Goal: Transaction & Acquisition: Obtain resource

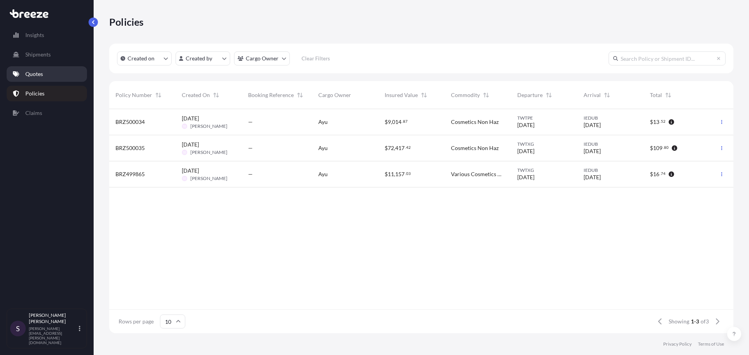
scroll to position [223, 618]
click at [56, 71] on link "Quotes" at bounding box center [47, 74] width 80 height 16
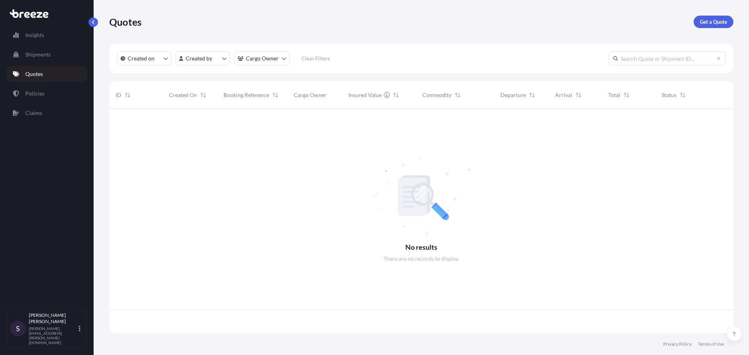
scroll to position [223, 618]
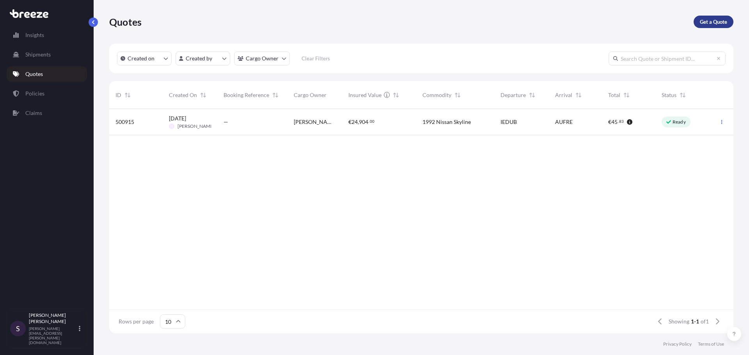
click at [722, 25] on p "Get a Quote" at bounding box center [712, 22] width 27 height 8
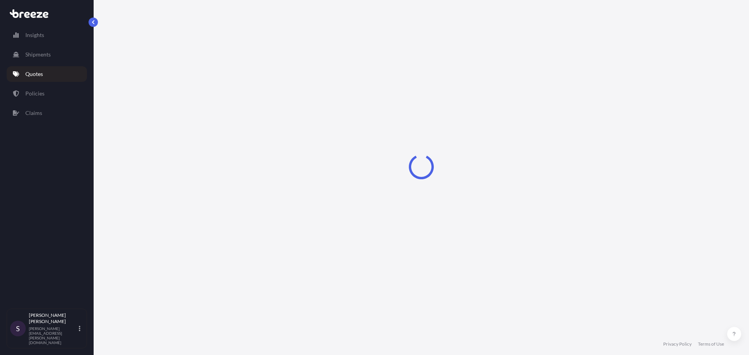
select select "Sea"
select select "1"
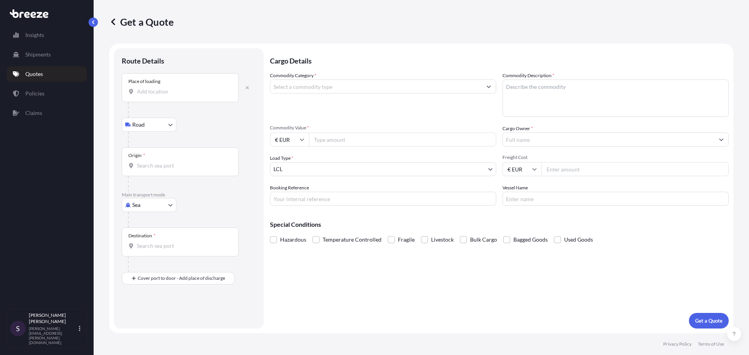
click at [153, 128] on body "Insights Shipments Quotes Policies Claims S [PERSON_NAME] [PERSON_NAME][EMAIL_A…" at bounding box center [374, 177] width 749 height 355
click at [147, 142] on div "Road Rail" at bounding box center [149, 152] width 55 height 34
click at [147, 142] on div at bounding box center [192, 140] width 128 height 16
click at [154, 163] on input "Origin *" at bounding box center [183, 166] width 92 height 8
click at [250, 49] on div "Route Details Place of loading Road Road Rail Origin * Main transport mode Sea …" at bounding box center [189, 188] width 150 height 280
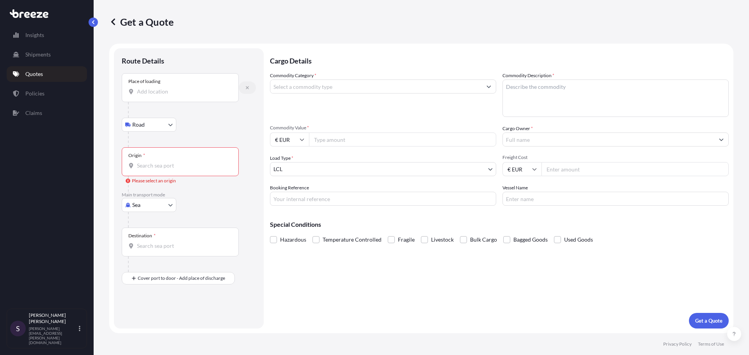
click at [246, 88] on icon "button" at bounding box center [247, 87] width 5 height 5
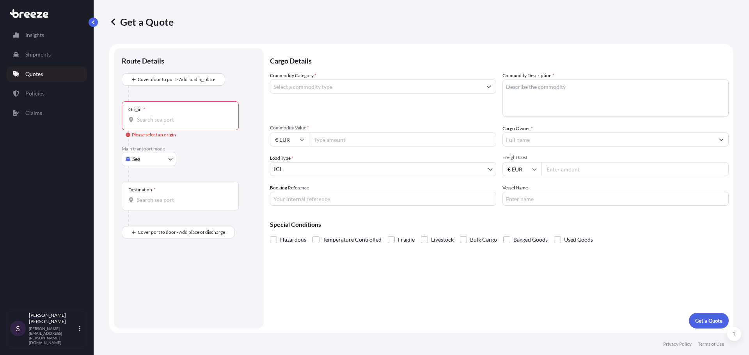
click at [174, 116] on input "Origin * Please select an origin" at bounding box center [183, 120] width 92 height 8
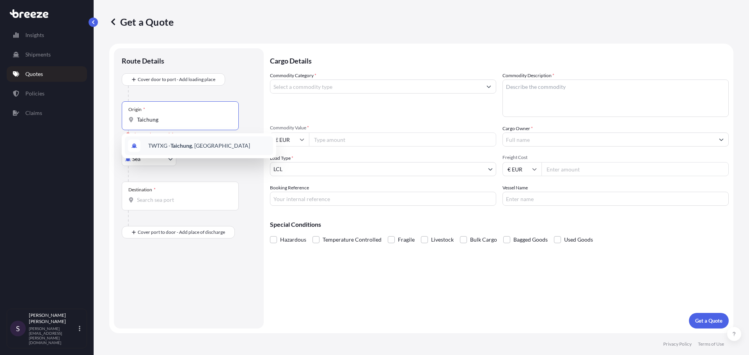
click at [232, 152] on div "TWTXG - Taichung , [GEOGRAPHIC_DATA]" at bounding box center [199, 145] width 148 height 19
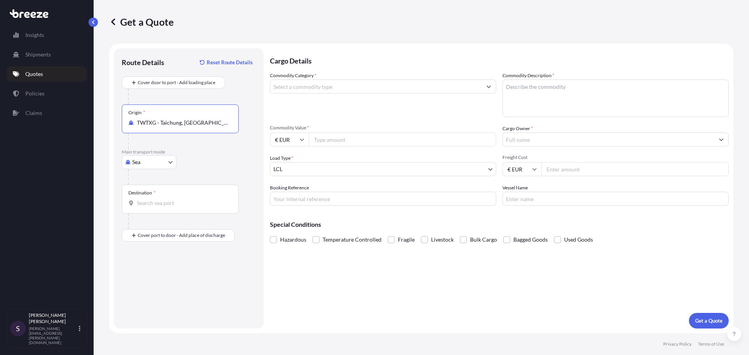
type input "TWTXG - Taichung, [GEOGRAPHIC_DATA]"
click at [181, 209] on div "Destination *" at bounding box center [180, 199] width 117 height 29
click at [181, 207] on input "Destination *" at bounding box center [183, 203] width 92 height 8
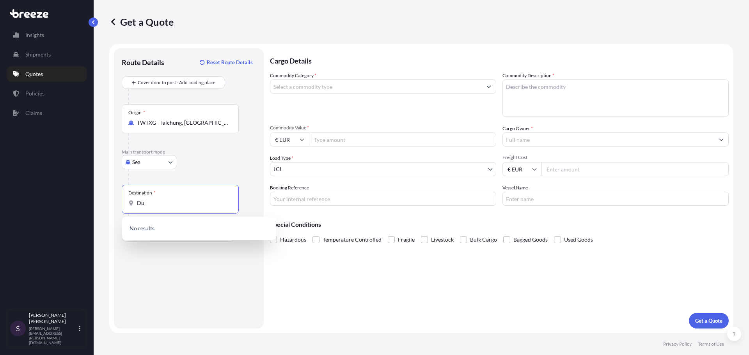
type input "D"
drag, startPoint x: 176, startPoint y: 202, endPoint x: 110, endPoint y: 197, distance: 66.1
click at [110, 197] on form "Route Details Reset Route Details Cover door to port - Add loading place Place …" at bounding box center [421, 189] width 624 height 290
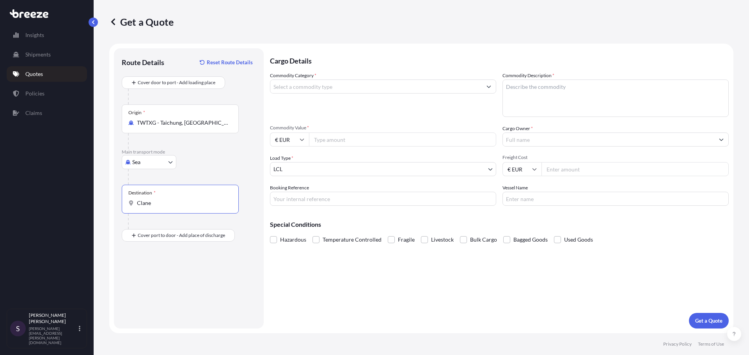
click at [181, 200] on input "Clane" at bounding box center [183, 203] width 92 height 8
type input "Clane"
click at [689, 313] on button "Get a Quote" at bounding box center [709, 321] width 40 height 16
click at [184, 198] on div "Destination * Clane" at bounding box center [180, 199] width 117 height 29
click at [184, 199] on input "Clane" at bounding box center [183, 203] width 92 height 8
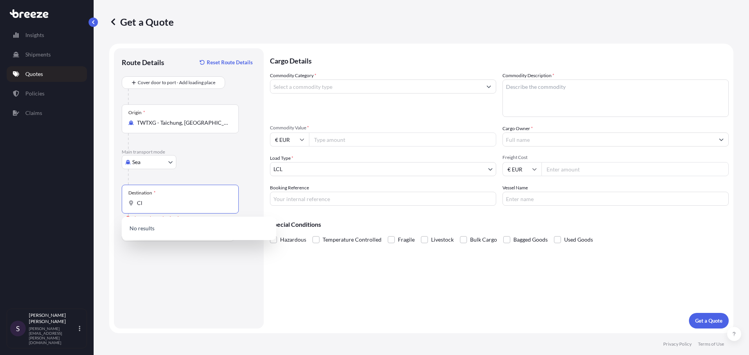
type input "C"
click at [163, 201] on input "W91 DYC8" at bounding box center [183, 203] width 92 height 8
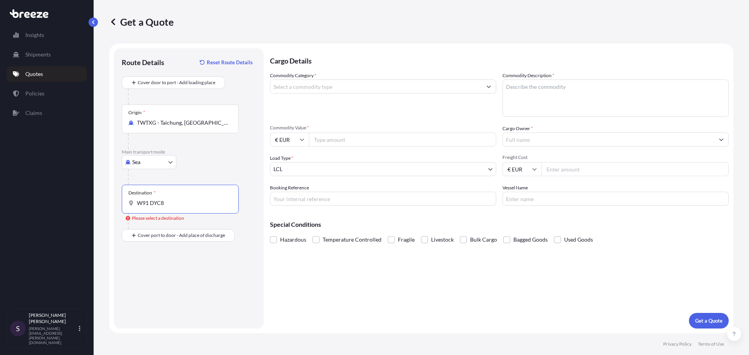
click at [164, 200] on input "W91 DYC8" at bounding box center [183, 203] width 92 height 8
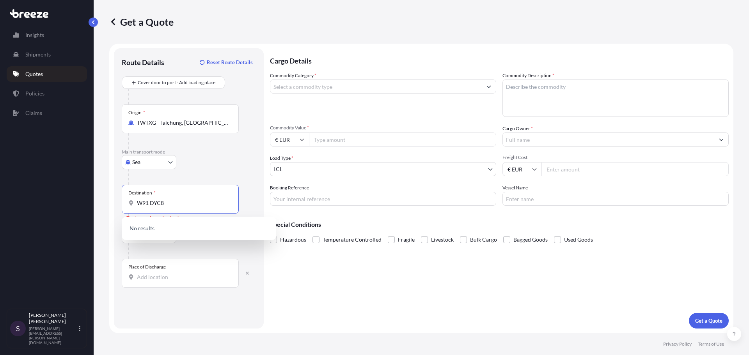
click at [168, 204] on input "W91 DYC8" at bounding box center [183, 203] width 92 height 8
drag, startPoint x: 169, startPoint y: 203, endPoint x: 95, endPoint y: 199, distance: 74.2
click at [95, 199] on div "Get a Quote Route Details Reset Route Details Cover door to port - Add loading …" at bounding box center [421, 166] width 655 height 333
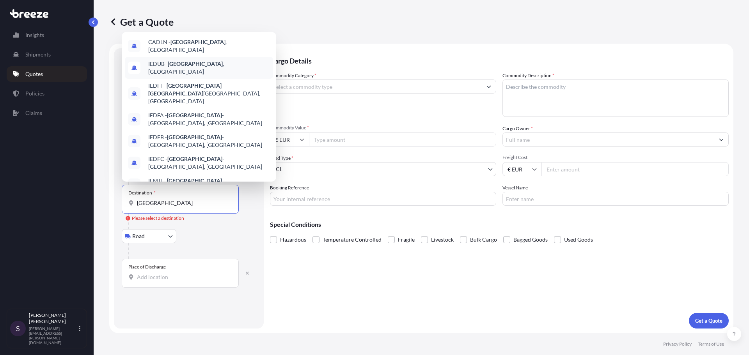
click at [193, 58] on div "IEDUB - [GEOGRAPHIC_DATA] , [GEOGRAPHIC_DATA]" at bounding box center [199, 68] width 148 height 22
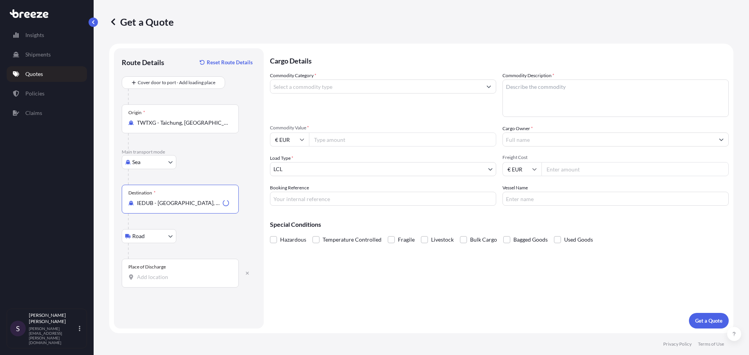
type input "IEDUB - [GEOGRAPHIC_DATA], [GEOGRAPHIC_DATA]"
click at [189, 276] on input "Place of Discharge" at bounding box center [183, 277] width 92 height 8
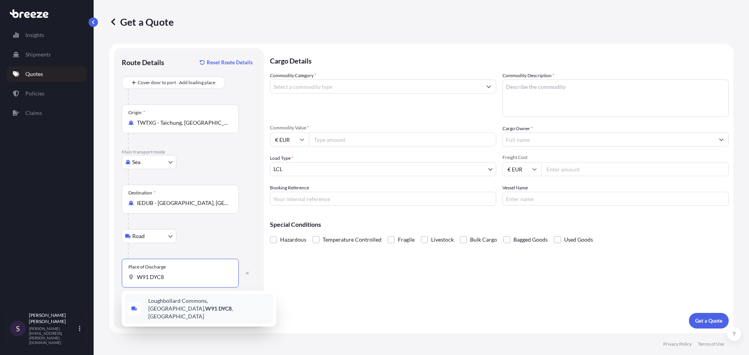
click at [188, 301] on span "Loughbollard Commons, [GEOGRAPHIC_DATA], [GEOGRAPHIC_DATA] , [GEOGRAPHIC_DATA]" at bounding box center [209, 308] width 122 height 23
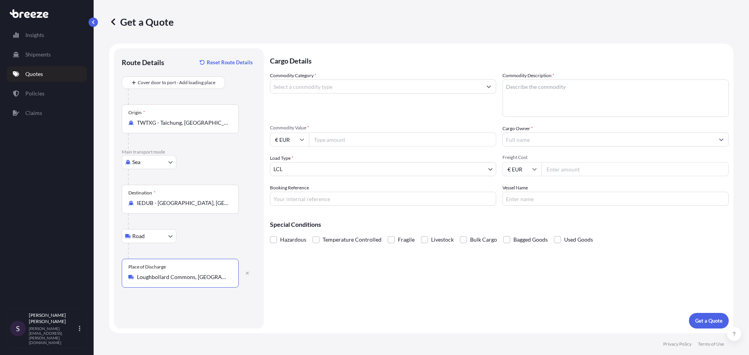
type input "Loughbollard Commons, [GEOGRAPHIC_DATA], [GEOGRAPHIC_DATA], [GEOGRAPHIC_DATA]"
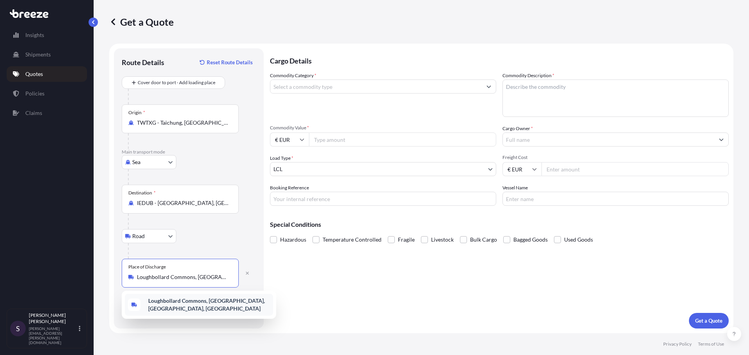
click at [242, 304] on span "Loughbollard Commons, [GEOGRAPHIC_DATA], [GEOGRAPHIC_DATA], [GEOGRAPHIC_DATA]" at bounding box center [209, 305] width 122 height 16
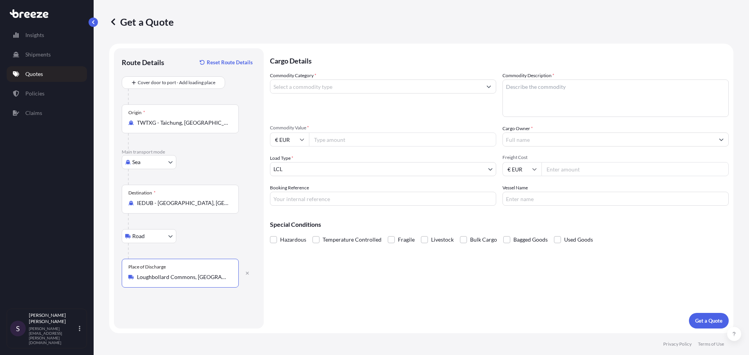
click at [346, 83] on input "Commodity Category *" at bounding box center [375, 87] width 211 height 14
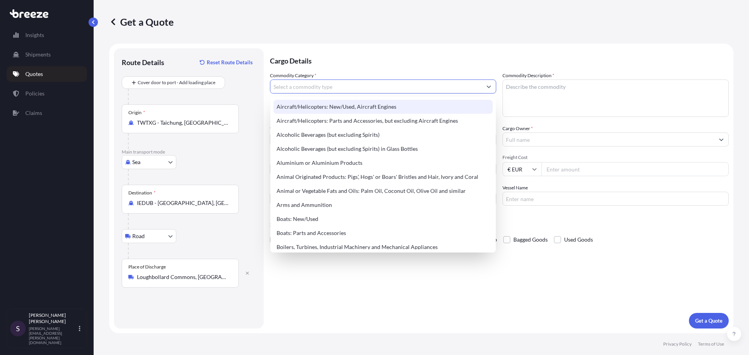
click at [427, 82] on input "Commodity Category *" at bounding box center [375, 87] width 211 height 14
click at [426, 83] on input "Commodity Category *" at bounding box center [375, 87] width 211 height 14
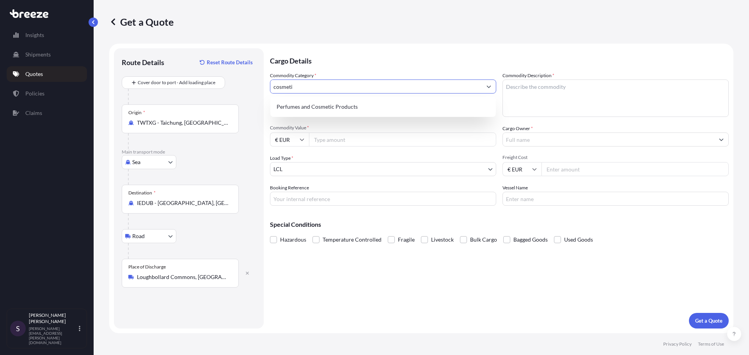
drag, startPoint x: 422, startPoint y: 99, endPoint x: 421, endPoint y: 104, distance: 5.3
click at [422, 100] on div "Perfumes and Cosmetic Products" at bounding box center [382, 107] width 225 height 20
type input "Perfumes and Cosmetic Products"
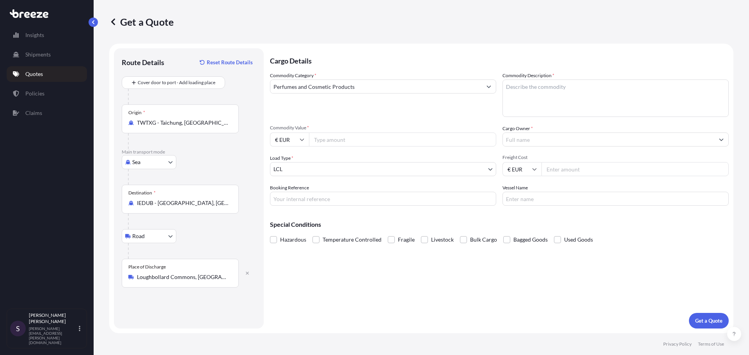
click at [548, 95] on textarea "Commodity Description *" at bounding box center [615, 98] width 226 height 37
click at [575, 109] on textarea "Commodity Description *" at bounding box center [615, 98] width 226 height 37
click at [572, 98] on textarea "Commodity Description *" at bounding box center [615, 98] width 226 height 37
paste textarea "18 CTNS of Lumére Firmé (Day Cream)-Mini 18 CTNS of La Crème Cellulaire Nuit (N…"
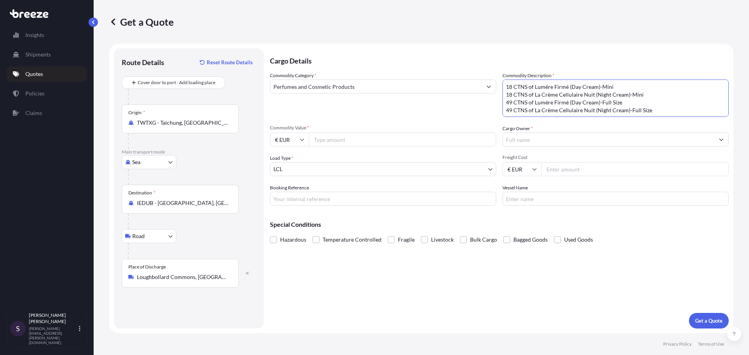
type textarea "18 CTNS of Lumére Firmé (Day Cream)-Mini 18 CTNS of La Crème Cellulaire Nuit (N…"
click at [335, 142] on input "Commodity Value *" at bounding box center [402, 140] width 187 height 14
click at [295, 140] on input "€ EUR" at bounding box center [289, 140] width 39 height 14
click at [291, 193] on div "$ USD" at bounding box center [289, 193] width 33 height 15
type input "$ USD"
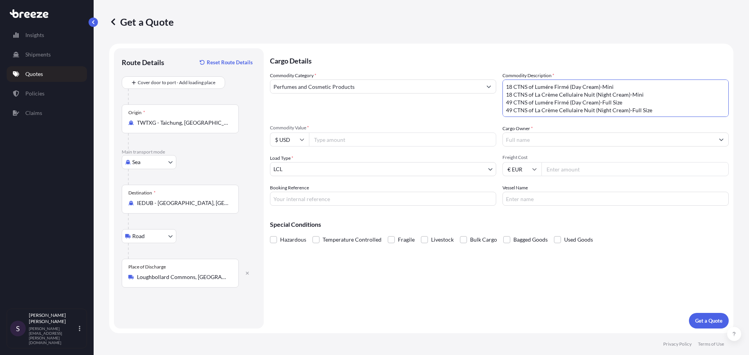
drag, startPoint x: 533, startPoint y: 86, endPoint x: 466, endPoint y: 88, distance: 67.5
click at [466, 88] on div "Commodity Category * Perfumes and Cosmetic Products Commodity Description * 18 …" at bounding box center [499, 139] width 458 height 134
drag, startPoint x: 531, startPoint y: 95, endPoint x: 488, endPoint y: 93, distance: 42.9
click at [487, 93] on div "Commodity Category * Perfumes and Cosmetic Products Commodity Description * Lum…" at bounding box center [499, 139] width 458 height 134
drag, startPoint x: 534, startPoint y: 101, endPoint x: 491, endPoint y: 97, distance: 43.1
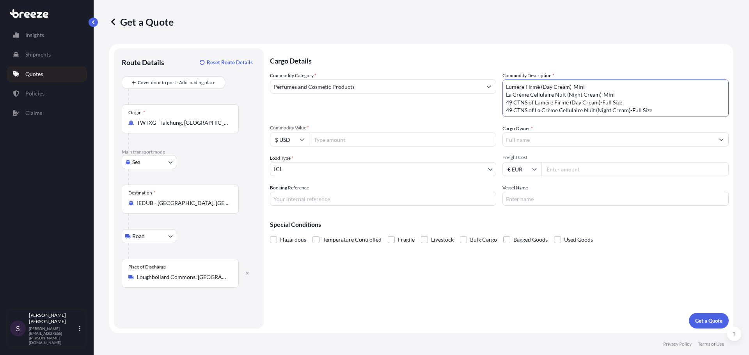
click at [466, 97] on div "Commodity Category * Perfumes and Cosmetic Products Commodity Description * Lum…" at bounding box center [499, 139] width 458 height 134
click at [536, 105] on textarea "Lumére Firmé (Day Cream)-Mini La Crème Cellulaire Nuit (Night Cream)-Mini 49 CT…" at bounding box center [615, 98] width 226 height 37
drag, startPoint x: 533, startPoint y: 104, endPoint x: 502, endPoint y: 103, distance: 30.8
click at [502, 103] on div "Commodity Category * Perfumes and Cosmetic Products Commodity Description * Lum…" at bounding box center [499, 139] width 458 height 134
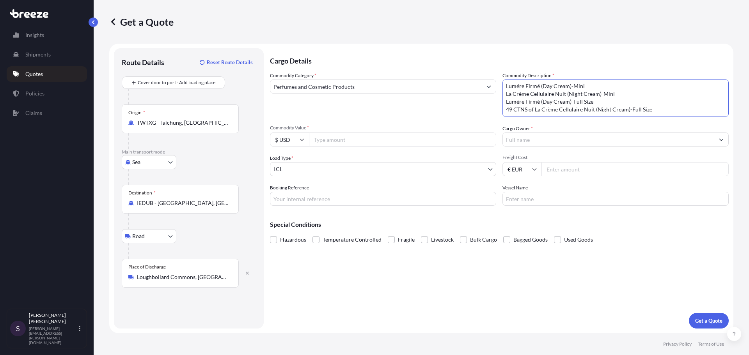
drag, startPoint x: 534, startPoint y: 110, endPoint x: 504, endPoint y: 110, distance: 30.4
click at [504, 110] on textarea "Lumére Firmé (Day Cream)-Mini La Crème Cellulaire Nuit (Night Cream)-Mini Lumér…" at bounding box center [615, 98] width 226 height 37
type textarea "Lumére Firmé (Day Cream)-Mini La Crème Cellulaire Nuit (Night Cream)-Mini Lumér…"
click at [344, 131] on span "Commodity Value *" at bounding box center [383, 128] width 226 height 6
click at [344, 133] on input "Commodity Value *" at bounding box center [402, 140] width 187 height 14
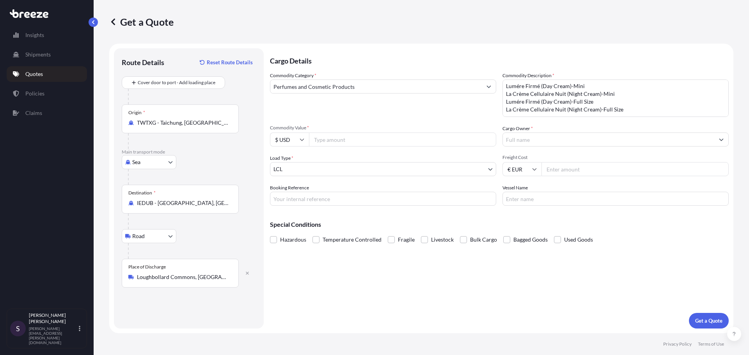
drag, startPoint x: 304, startPoint y: 138, endPoint x: 335, endPoint y: 137, distance: 30.1
click at [305, 138] on input "$ USD" at bounding box center [289, 140] width 39 height 14
click at [335, 137] on input "Commodity Value *" at bounding box center [402, 140] width 187 height 14
paste input "47872.44"
type input "47872.44"
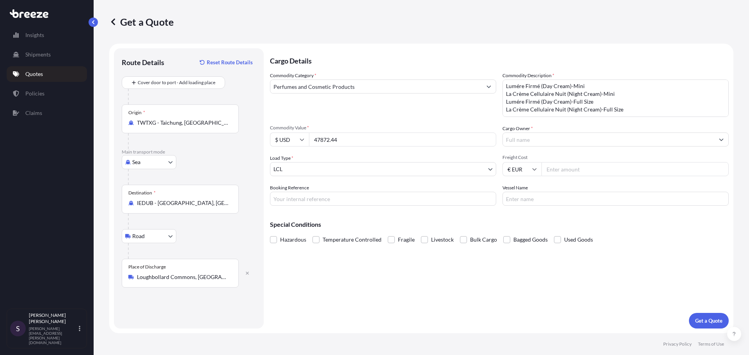
click at [523, 136] on input "Cargo Owner *" at bounding box center [608, 140] width 211 height 14
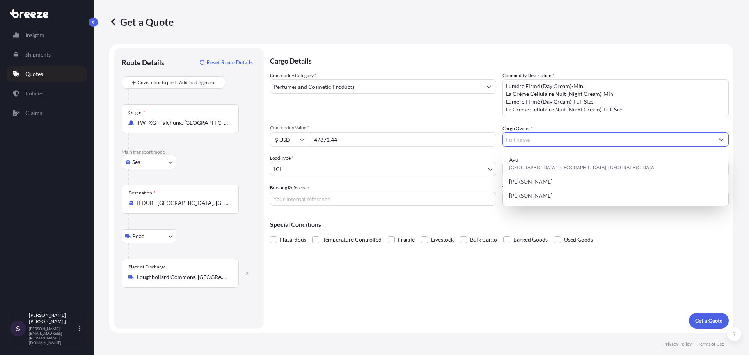
click at [575, 138] on input "Cargo Owner *" at bounding box center [608, 140] width 211 height 14
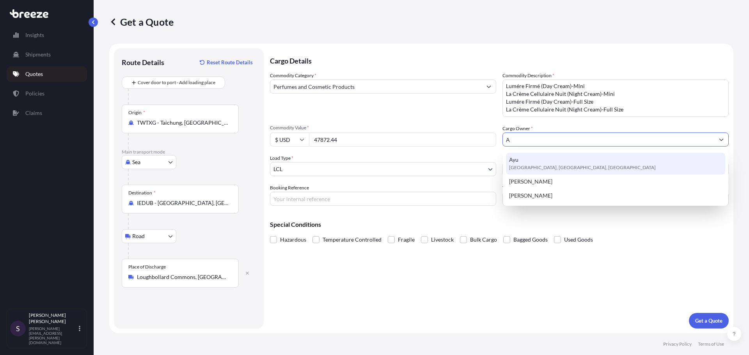
click at [562, 157] on div "Ayu [GEOGRAPHIC_DATA], [GEOGRAPHIC_DATA], [GEOGRAPHIC_DATA]" at bounding box center [615, 164] width 219 height 22
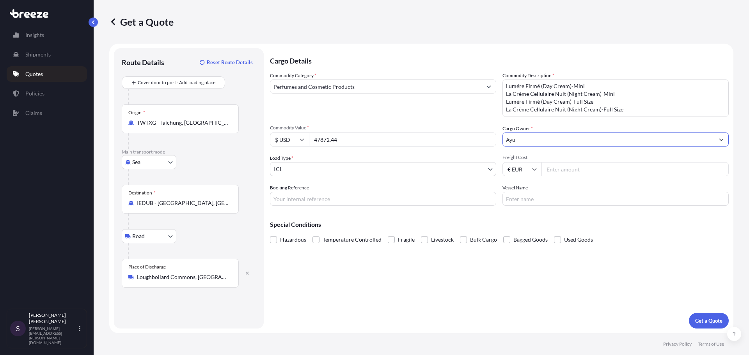
type input "Ayu"
click at [553, 172] on input "Freight Cost" at bounding box center [634, 169] width 187 height 14
drag, startPoint x: 570, startPoint y: 171, endPoint x: 576, endPoint y: 170, distance: 5.6
click at [571, 170] on input "Freight Cost" at bounding box center [634, 169] width 187 height 14
type input "1170.25"
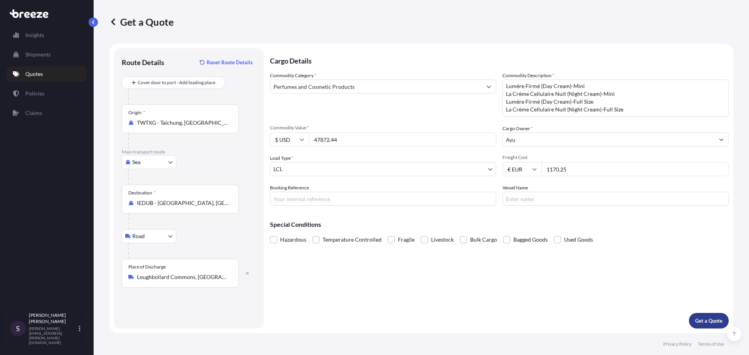
click at [703, 319] on p "Get a Quote" at bounding box center [708, 321] width 27 height 8
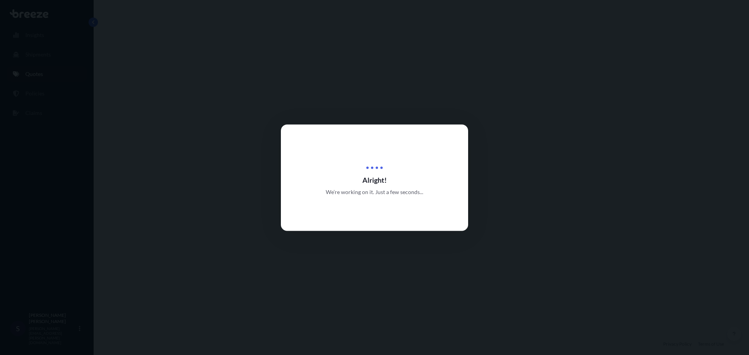
select select "Sea"
select select "Road"
select select "1"
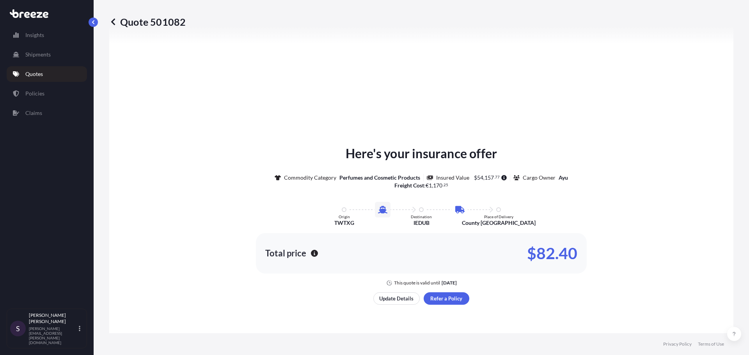
scroll to position [311, 0]
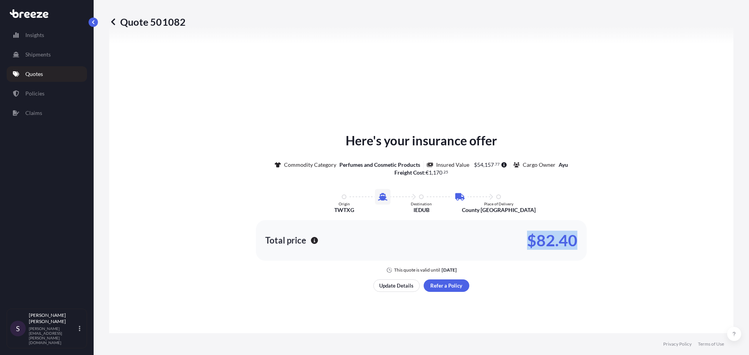
drag, startPoint x: 573, startPoint y: 236, endPoint x: 524, endPoint y: 236, distance: 49.1
click at [524, 236] on div "Total price $82.40" at bounding box center [421, 240] width 312 height 12
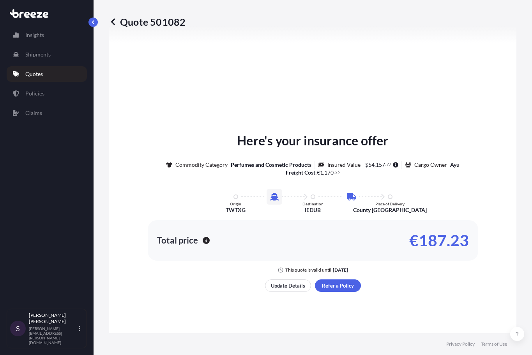
click at [471, 89] on div "Here's your insurance offer Commodity Category Perfumes and Cosmetic Products I…" at bounding box center [313, 212] width 386 height 414
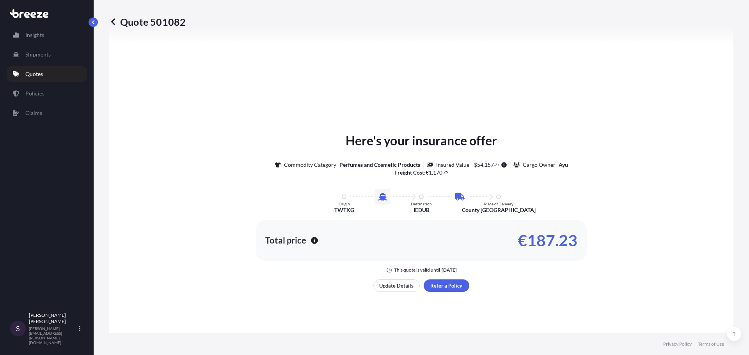
click at [50, 70] on link "Quotes" at bounding box center [47, 74] width 80 height 16
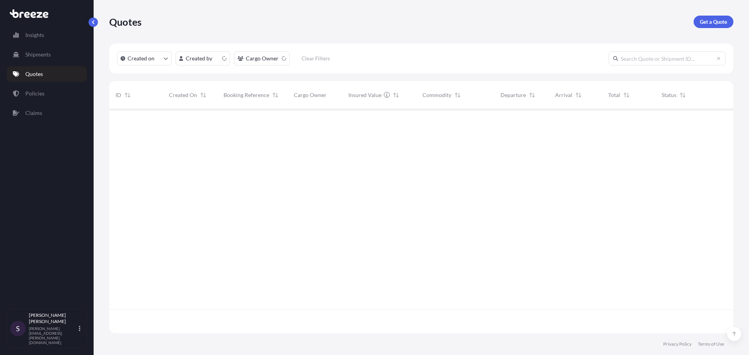
scroll to position [223, 618]
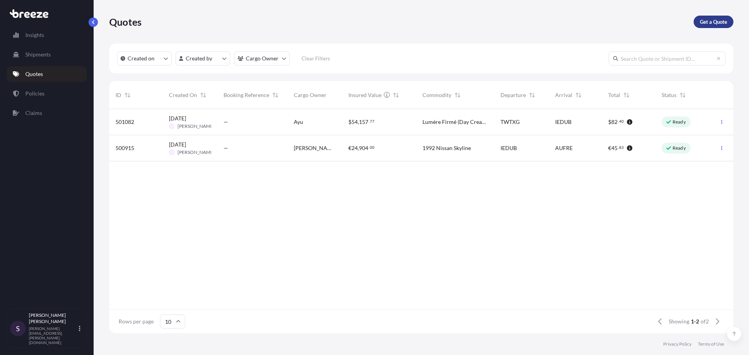
click at [706, 19] on p "Get a Quote" at bounding box center [712, 22] width 27 height 8
select select "Sea"
select select "1"
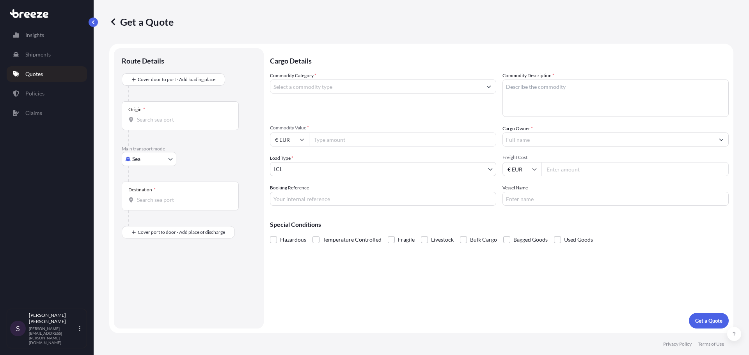
click at [152, 115] on div "Origin *" at bounding box center [180, 115] width 117 height 29
click at [152, 116] on input "Origin *" at bounding box center [183, 120] width 92 height 8
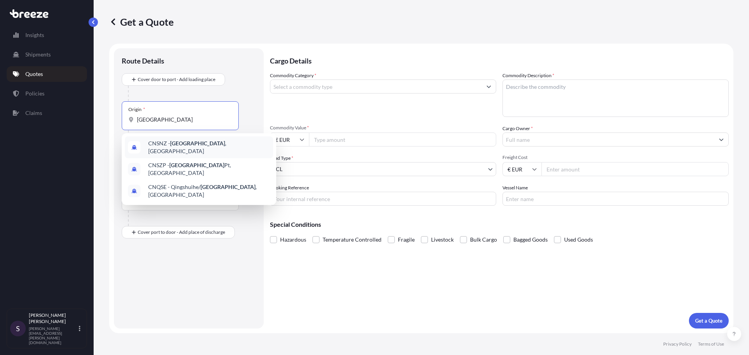
click at [165, 142] on span "CNSNZ - [GEOGRAPHIC_DATA] , [GEOGRAPHIC_DATA]" at bounding box center [209, 148] width 122 height 16
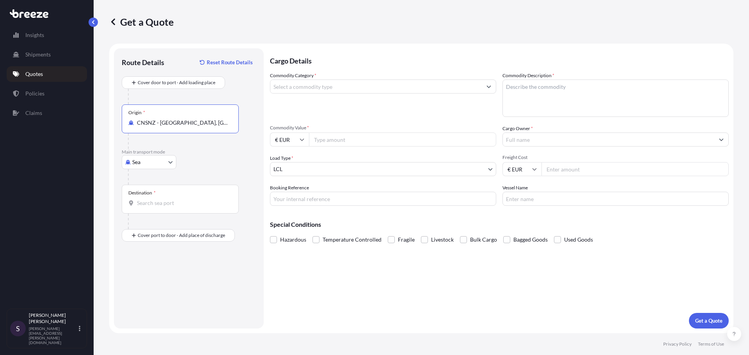
type input "CNSNZ - [GEOGRAPHIC_DATA], [GEOGRAPHIC_DATA]"
click at [154, 207] on input "Destination *" at bounding box center [183, 203] width 92 height 8
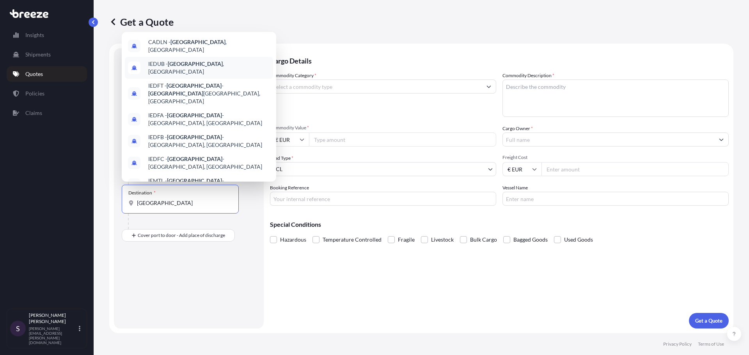
click at [197, 59] on div "IEDUB - [GEOGRAPHIC_DATA] , [GEOGRAPHIC_DATA]" at bounding box center [199, 68] width 148 height 22
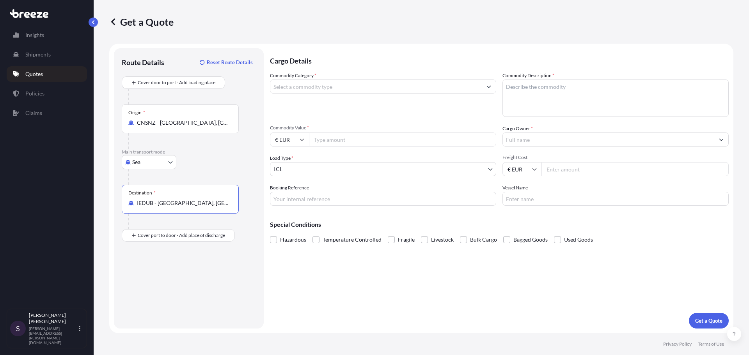
type input "IEDUB - [GEOGRAPHIC_DATA], [GEOGRAPHIC_DATA]"
click at [159, 274] on input "Place of Discharge" at bounding box center [183, 277] width 92 height 8
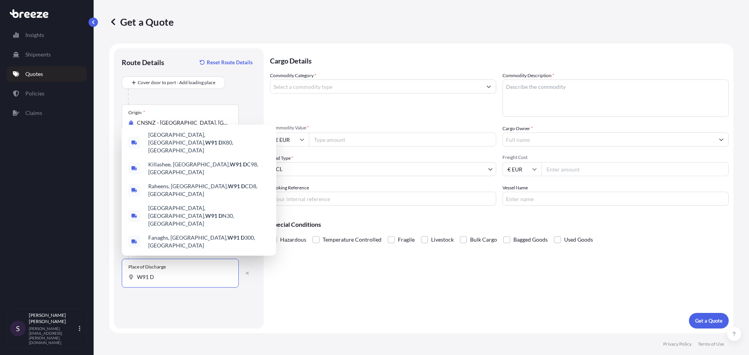
type input "W91 D"
click at [556, 137] on input "Cargo Owner *" at bounding box center [608, 140] width 211 height 14
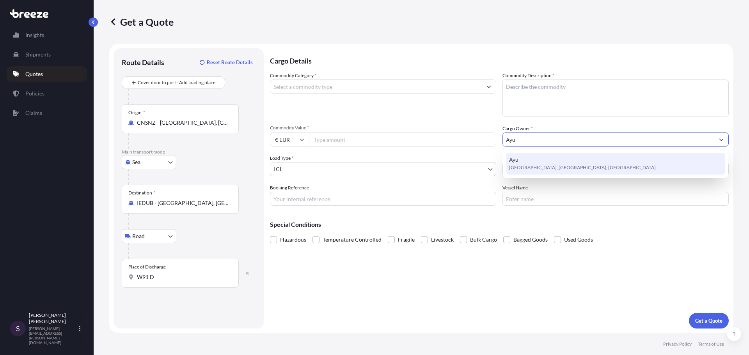
click at [557, 170] on span "[GEOGRAPHIC_DATA], [GEOGRAPHIC_DATA], [GEOGRAPHIC_DATA]" at bounding box center [582, 168] width 147 height 8
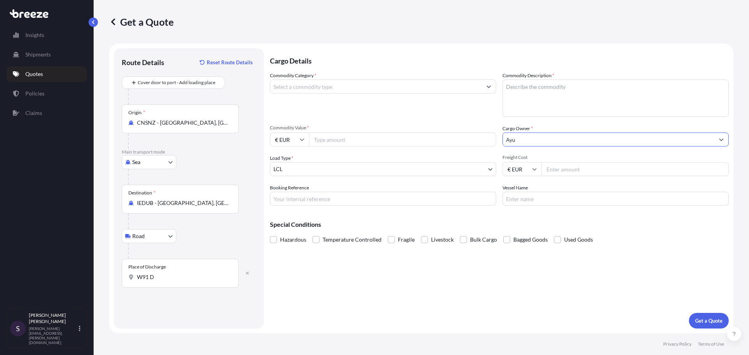
type input "Ayu"
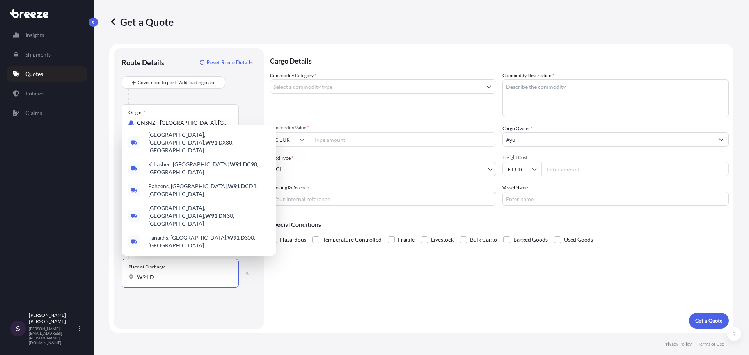
click at [172, 276] on input "W91 D" at bounding box center [183, 277] width 92 height 8
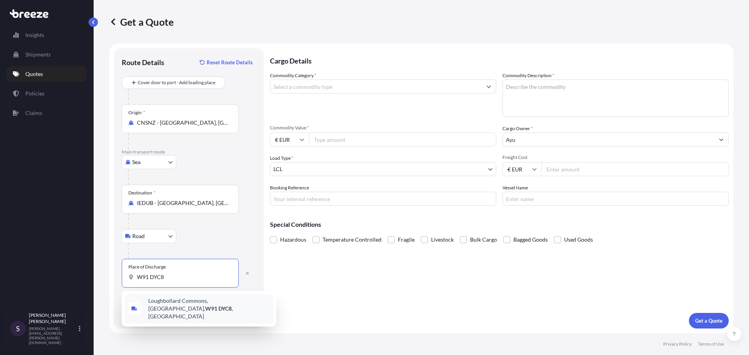
click at [244, 299] on span "Loughbollard Commons, [GEOGRAPHIC_DATA], [GEOGRAPHIC_DATA] , [GEOGRAPHIC_DATA]" at bounding box center [209, 308] width 122 height 23
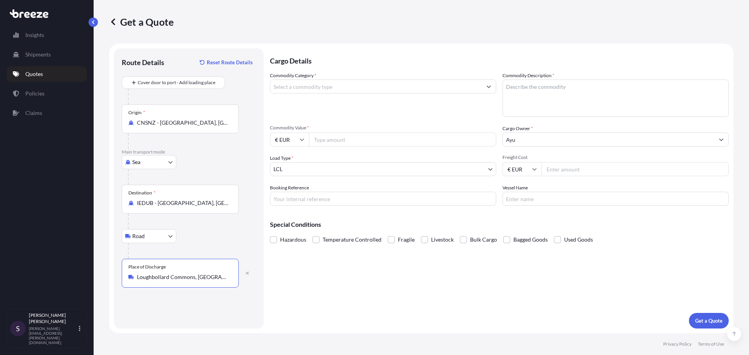
type input "Loughbollard Commons, [GEOGRAPHIC_DATA], [GEOGRAPHIC_DATA], [GEOGRAPHIC_DATA]"
click at [359, 142] on input "Commodity Value *" at bounding box center [402, 140] width 187 height 14
click at [326, 94] on div "Commodity Category *" at bounding box center [383, 94] width 226 height 45
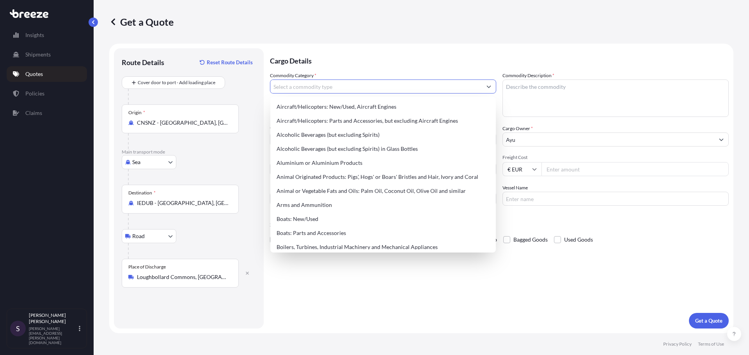
click at [331, 92] on input "Commodity Category *" at bounding box center [375, 87] width 211 height 14
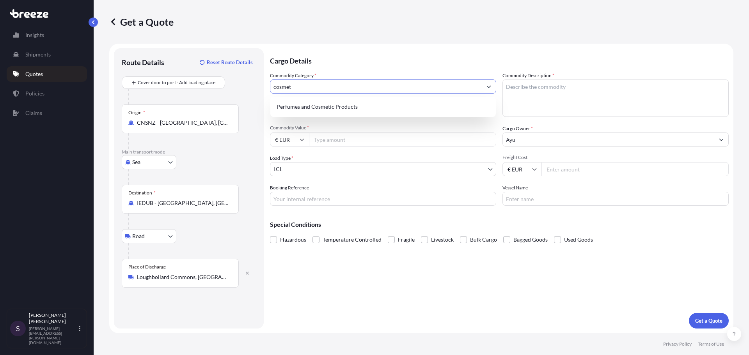
click at [322, 97] on div "Perfumes and Cosmetic Products" at bounding box center [382, 107] width 225 height 20
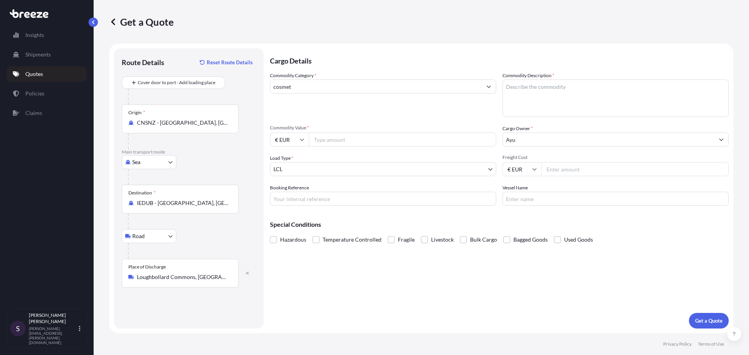
click at [322, 84] on input "cosmet" at bounding box center [375, 87] width 211 height 14
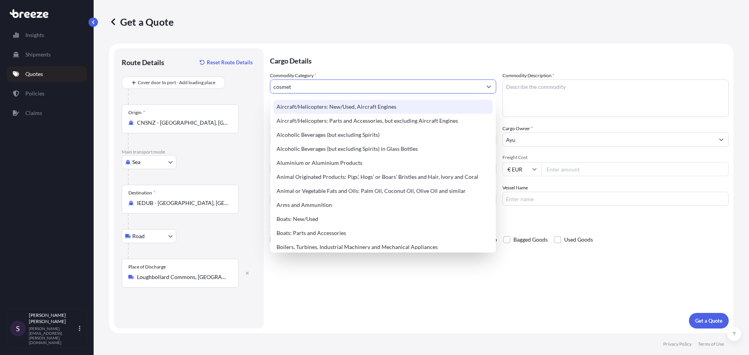
click at [347, 85] on input "cosmet" at bounding box center [375, 87] width 211 height 14
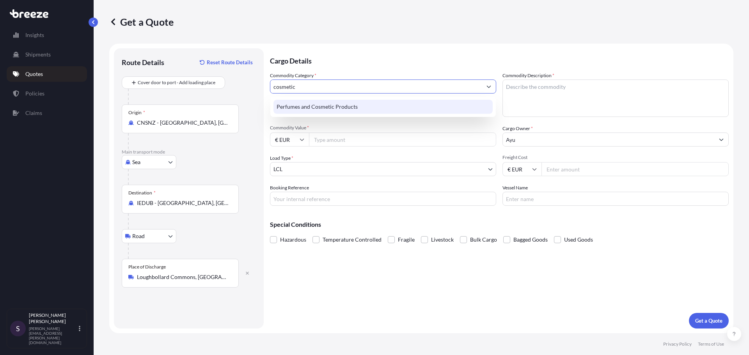
click at [335, 102] on div "Perfumes and Cosmetic Products" at bounding box center [382, 107] width 219 height 14
type input "Perfumes and Cosmetic Products"
click at [608, 89] on textarea "Commodity Description *" at bounding box center [615, 98] width 226 height 37
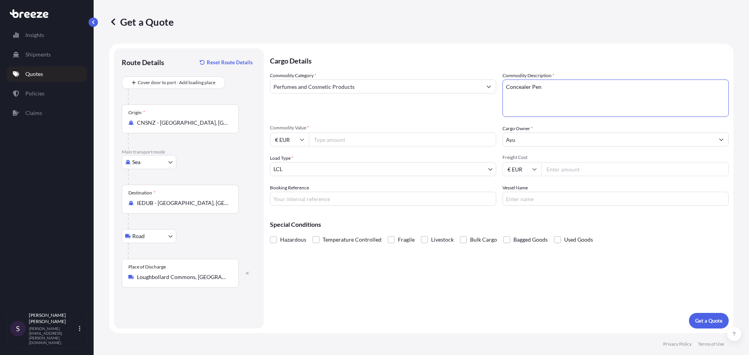
type textarea "Concealer Pen"
click at [301, 135] on input "€ EUR" at bounding box center [289, 140] width 39 height 14
click at [289, 192] on div "$ USD" at bounding box center [289, 193] width 33 height 15
type input "$ USD"
click at [335, 133] on input "Commodity Value *" at bounding box center [402, 140] width 187 height 14
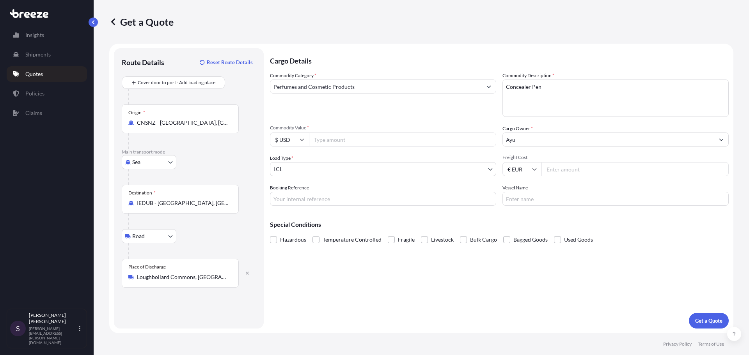
click at [334, 139] on input "Commodity Value *" at bounding box center [402, 140] width 187 height 14
type input "29797.68"
click at [390, 163] on body "Insights Shipments Quotes Policies Claims S [PERSON_NAME] [PERSON_NAME][EMAIL_A…" at bounding box center [374, 177] width 749 height 355
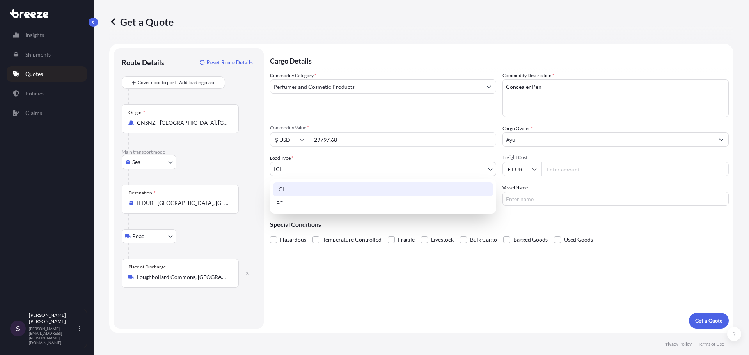
click at [466, 175] on body "Insights Shipments Quotes Policies Claims S [PERSON_NAME] [PERSON_NAME][EMAIL_A…" at bounding box center [374, 177] width 749 height 355
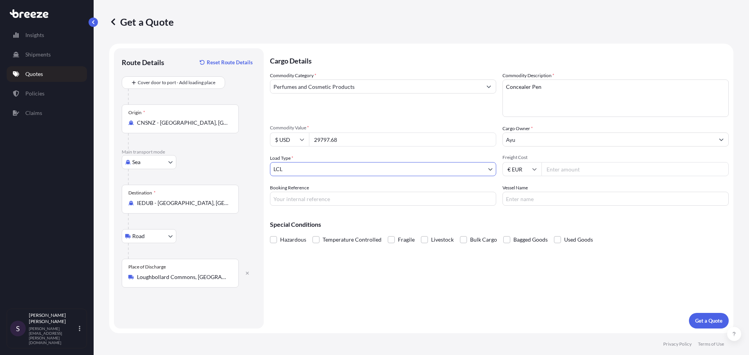
click at [466, 173] on body "Insights Shipments Quotes Policies Claims S [PERSON_NAME] [PERSON_NAME][EMAIL_A…" at bounding box center [374, 177] width 749 height 355
click at [531, 191] on div "Vessel Name" at bounding box center [615, 195] width 226 height 22
click at [559, 170] on input "Freight Cost" at bounding box center [634, 169] width 187 height 14
click at [526, 172] on input "€ EUR" at bounding box center [521, 169] width 39 height 14
click at [533, 171] on icon at bounding box center [534, 169] width 5 height 5
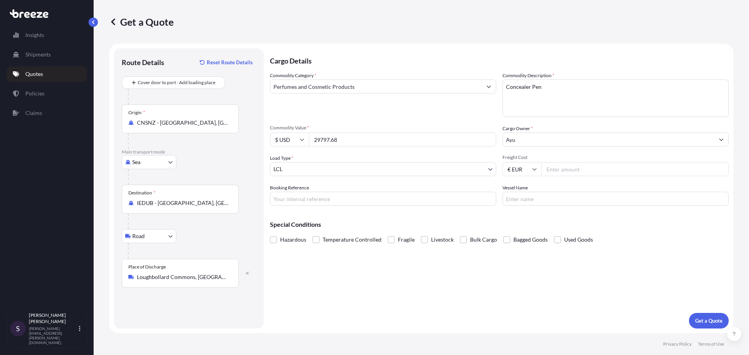
click at [562, 170] on input "Freight Cost" at bounding box center [634, 169] width 187 height 14
type input "959.74"
click at [428, 296] on div "Cargo Details Commodity Category * Perfumes and Cosmetic Products Commodity Des…" at bounding box center [499, 188] width 458 height 280
click at [709, 322] on p "Get a Quote" at bounding box center [708, 321] width 27 height 8
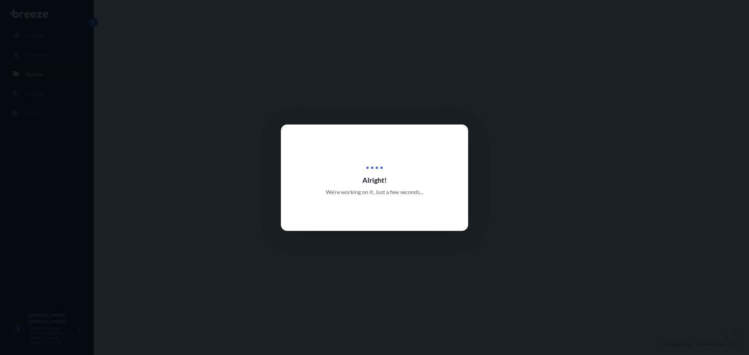
select select "Sea"
select select "Road"
select select "1"
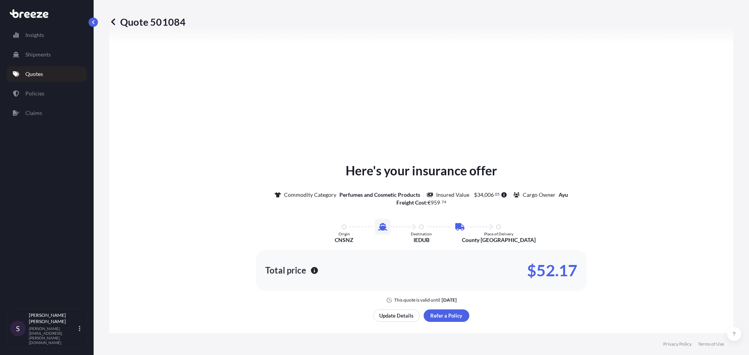
scroll to position [326, 0]
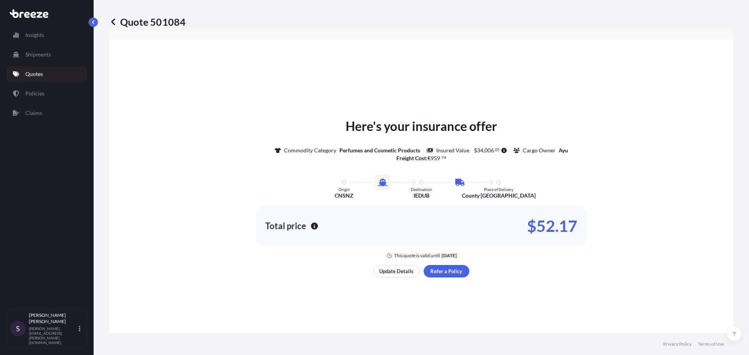
drag, startPoint x: 566, startPoint y: 216, endPoint x: 548, endPoint y: 228, distance: 21.5
drag, startPoint x: 548, startPoint y: 228, endPoint x: 535, endPoint y: 228, distance: 12.9
click at [535, 228] on p "$52.17" at bounding box center [552, 226] width 50 height 12
drag, startPoint x: 524, startPoint y: 226, endPoint x: 578, endPoint y: 223, distance: 53.5
click at [578, 223] on div "Total price $52.17" at bounding box center [421, 226] width 331 height 41
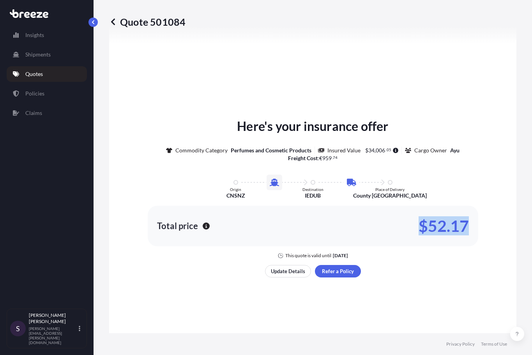
click at [438, 227] on p "$52.17" at bounding box center [444, 226] width 50 height 12
drag, startPoint x: 428, startPoint y: 227, endPoint x: 465, endPoint y: 225, distance: 37.1
click at [465, 225] on p "$52.17" at bounding box center [444, 226] width 50 height 12
click at [485, 159] on div "Here's your insurance offer Commodity Category Perfumes and Cosmetic Products I…" at bounding box center [313, 188] width 386 height 142
